Goal: Navigation & Orientation: Find specific page/section

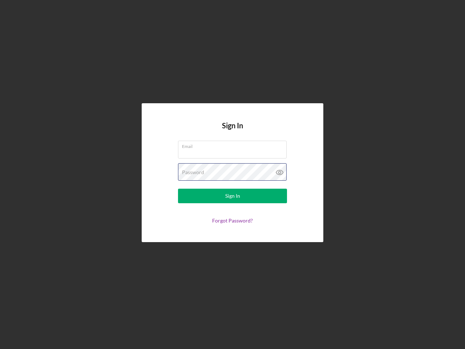
click at [232, 174] on div "Password" at bounding box center [232, 172] width 109 height 18
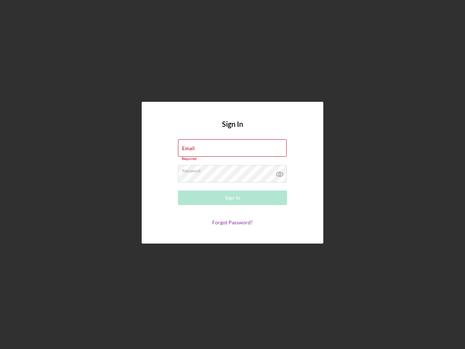
click at [280, 172] on icon at bounding box center [280, 174] width 18 height 18
